Goal: Information Seeking & Learning: Compare options

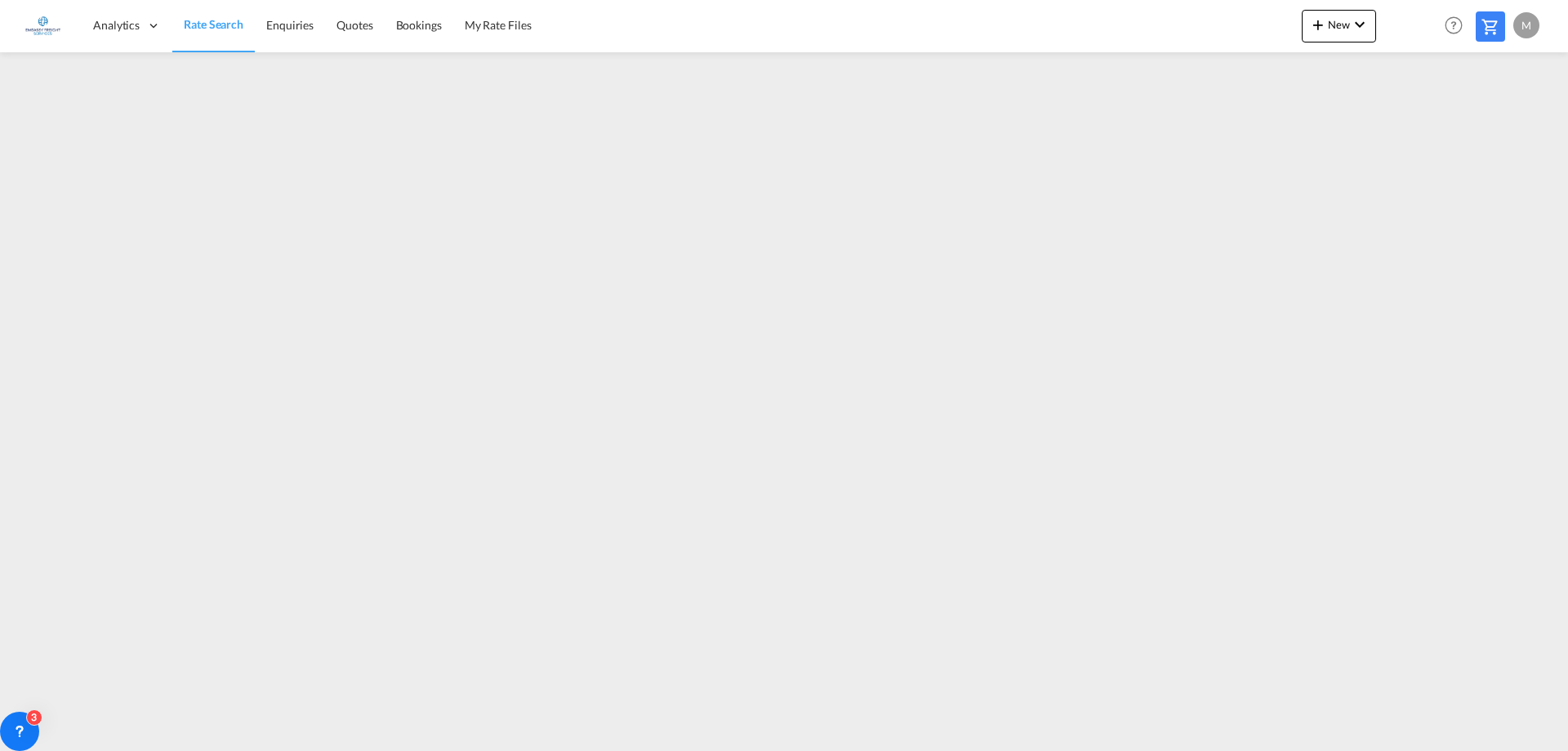
click at [211, 22] on span "Rate Search" at bounding box center [213, 24] width 60 height 13
click at [194, 29] on span "Rate Search" at bounding box center [213, 24] width 60 height 13
